Goal: Find specific page/section: Find specific page/section

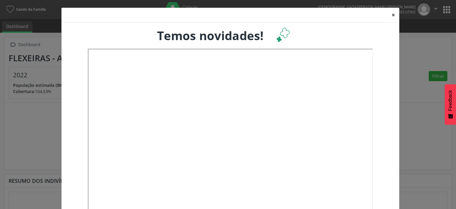
drag, startPoint x: 390, startPoint y: 16, endPoint x: 430, endPoint y: 16, distance: 40.1
click at [390, 16] on button "×" at bounding box center [393, 15] width 12 height 15
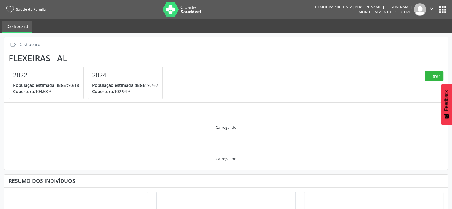
click at [444, 10] on button "apps" at bounding box center [442, 9] width 10 height 10
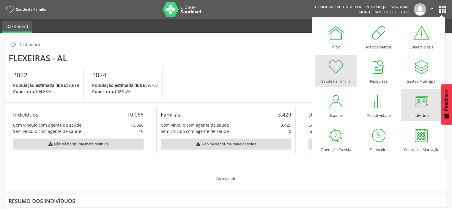
click at [424, 103] on div at bounding box center [421, 101] width 18 height 18
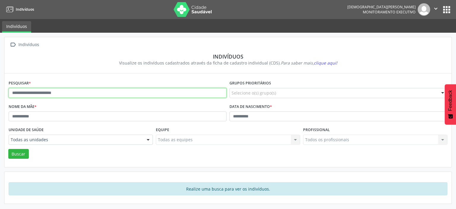
drag, startPoint x: 45, startPoint y: 91, endPoint x: 57, endPoint y: 82, distance: 15.2
click at [48, 91] on input "text" at bounding box center [118, 93] width 218 height 10
click at [8, 149] on button "Buscar" at bounding box center [18, 154] width 20 height 10
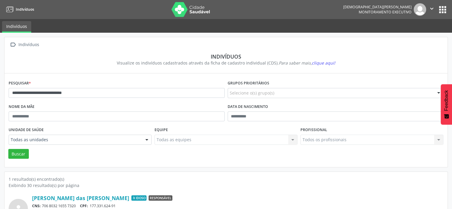
scroll to position [33, 0]
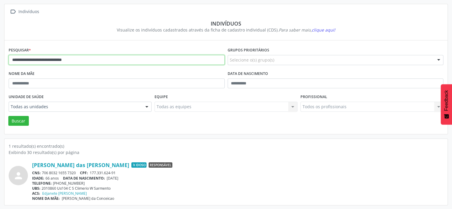
drag, startPoint x: 83, startPoint y: 57, endPoint x: 0, endPoint y: 53, distance: 82.9
click at [0, 57] on div "**********" at bounding box center [226, 105] width 452 height 210
type input "**********"
click at [8, 116] on button "Buscar" at bounding box center [18, 121] width 20 height 10
